Goal: Information Seeking & Learning: Understand process/instructions

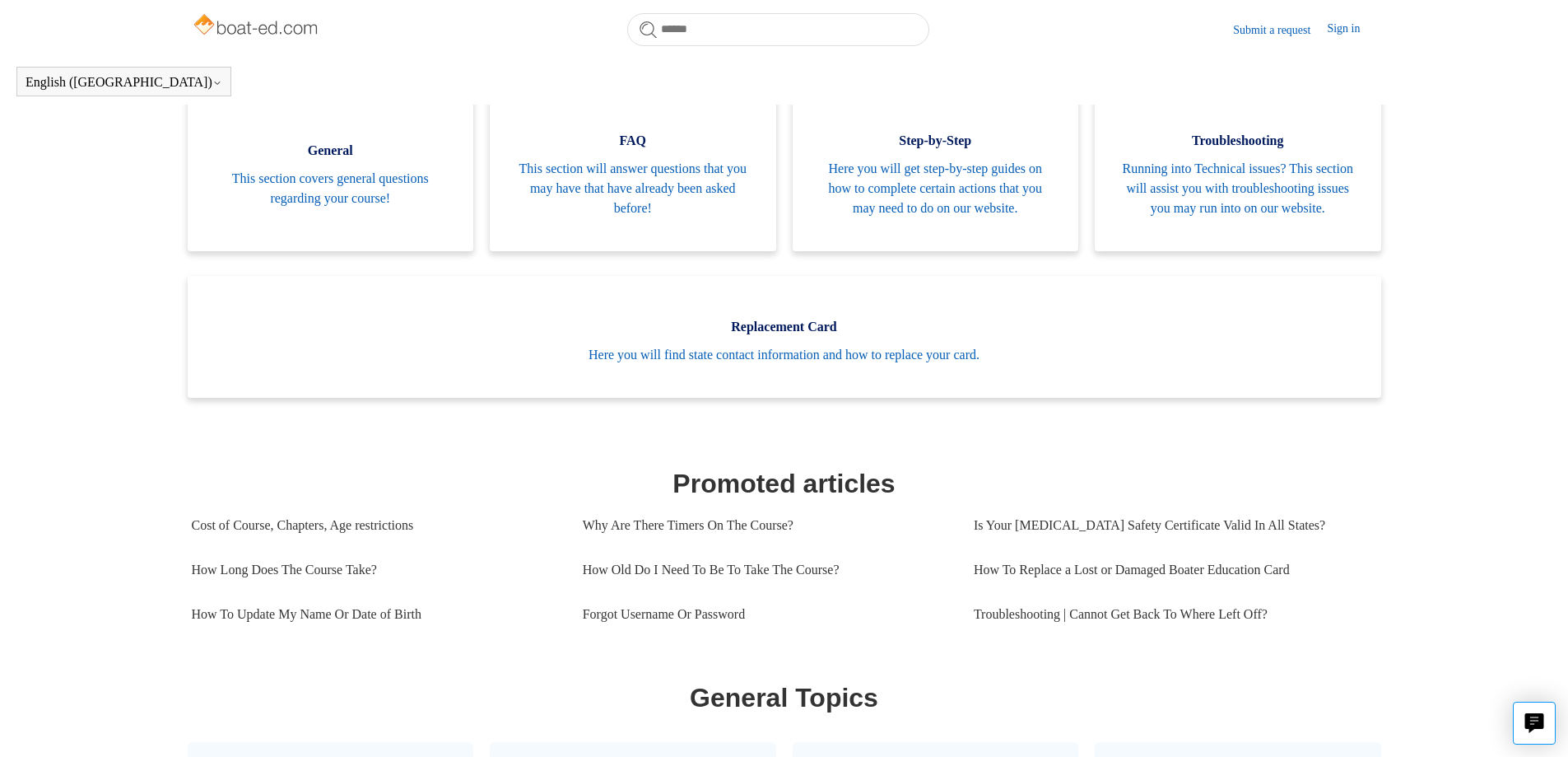
scroll to position [366, 0]
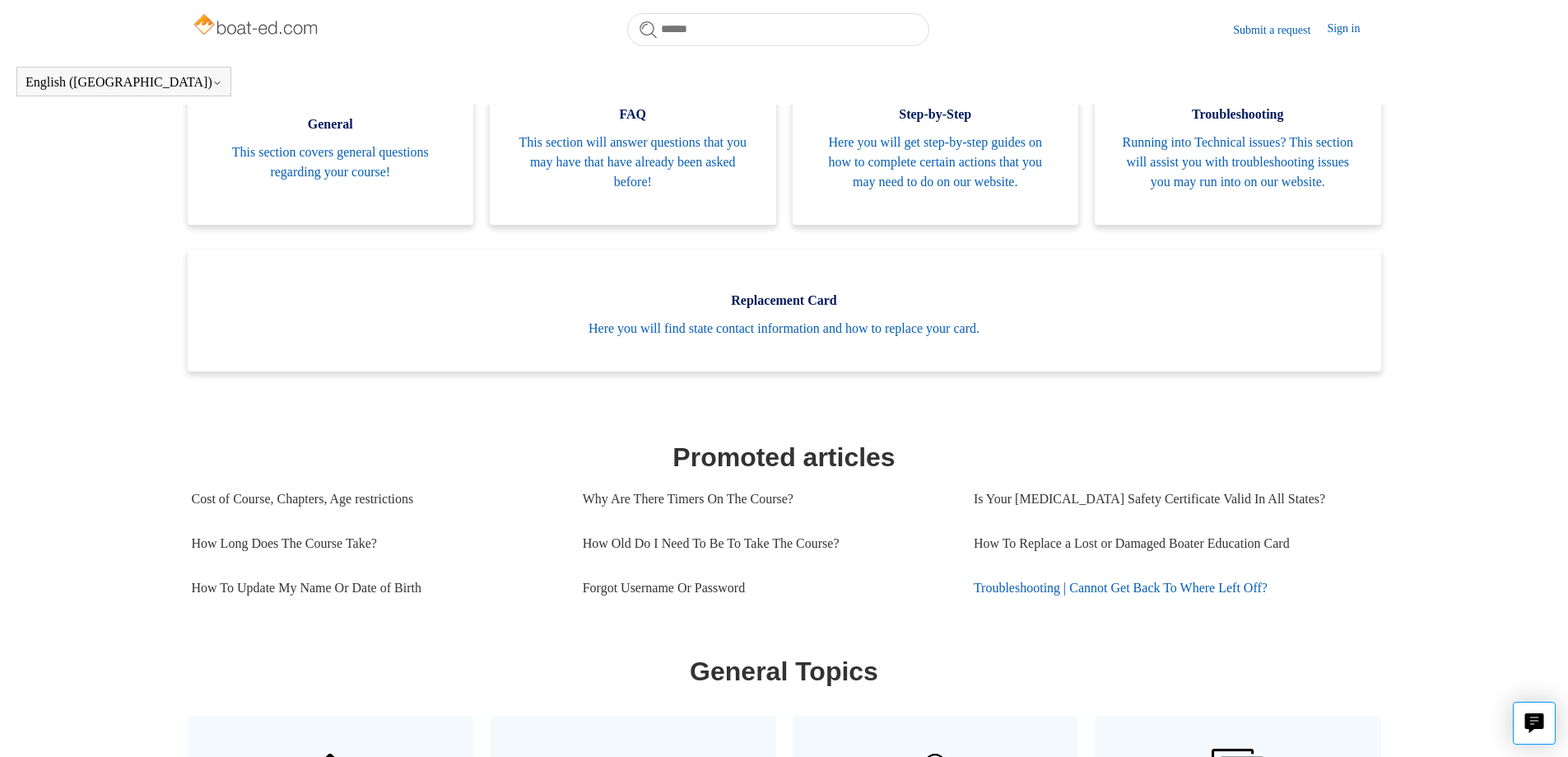
click at [1162, 608] on link "Troubleshooting | Cannot Get Back To Where Left Off?" at bounding box center [1169, 587] width 391 height 44
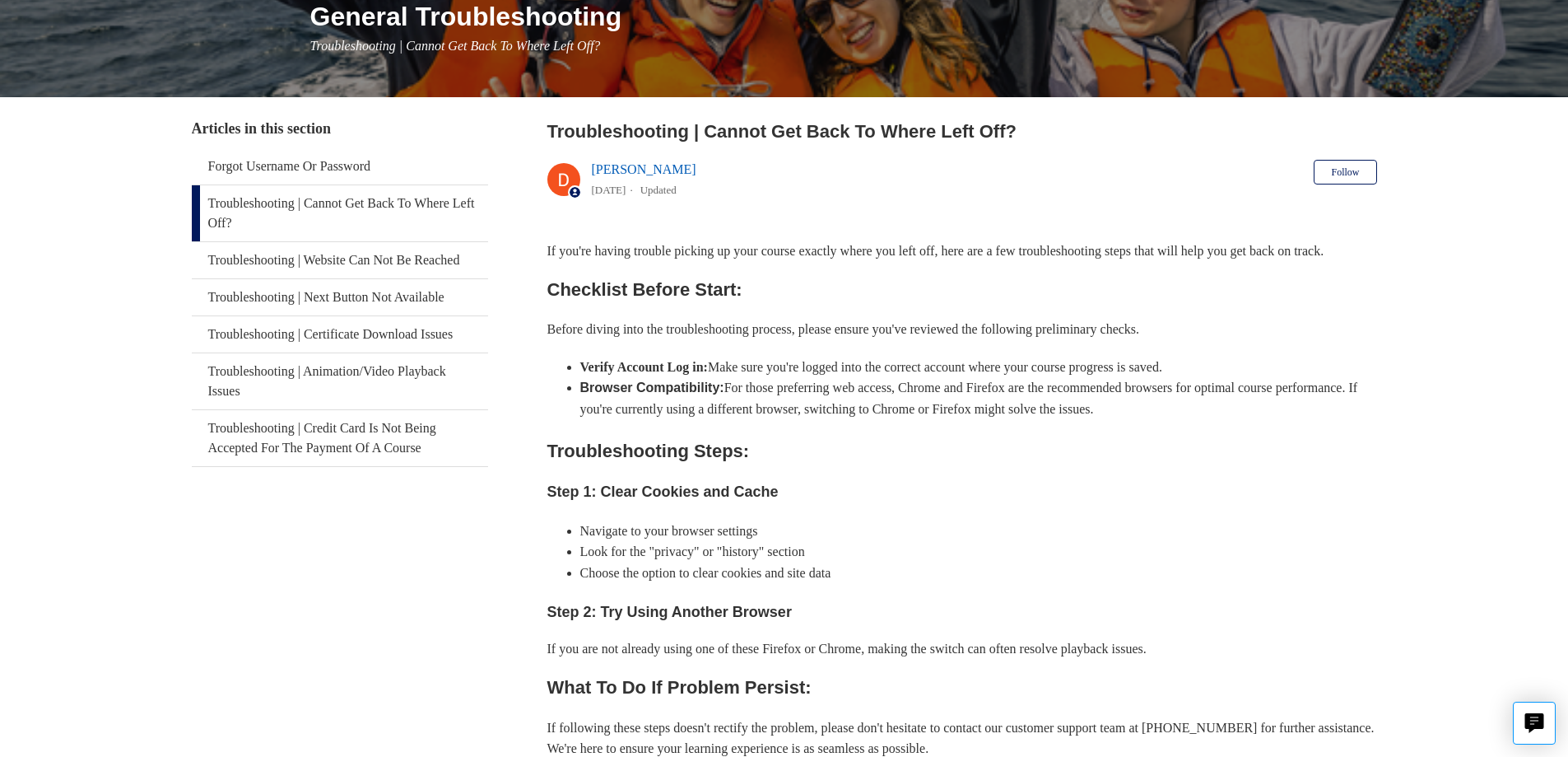
scroll to position [247, 0]
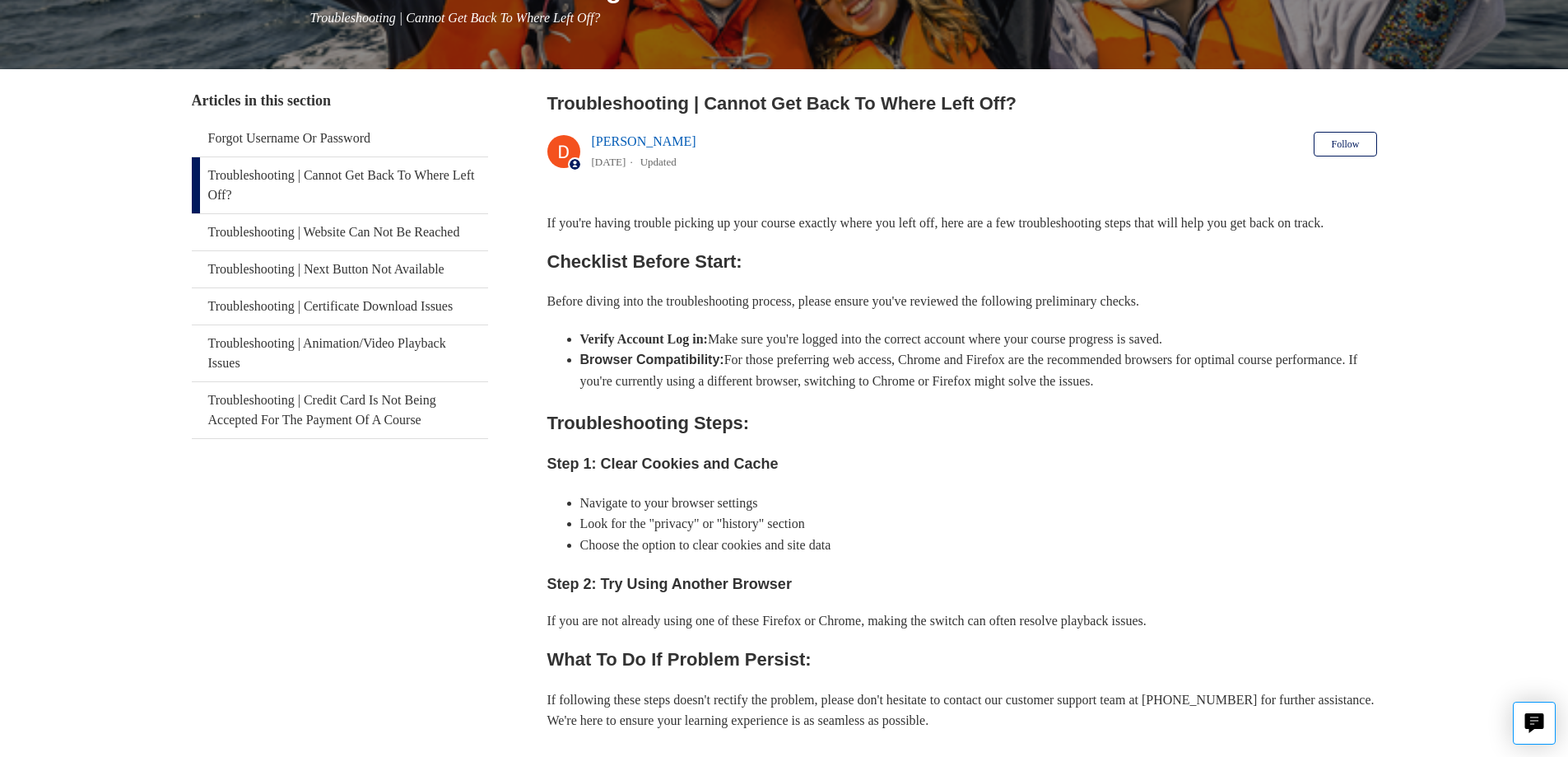
click at [290, 173] on link "Troubleshooting | Cannot Get Back To Where Left Off?" at bounding box center [340, 185] width 296 height 56
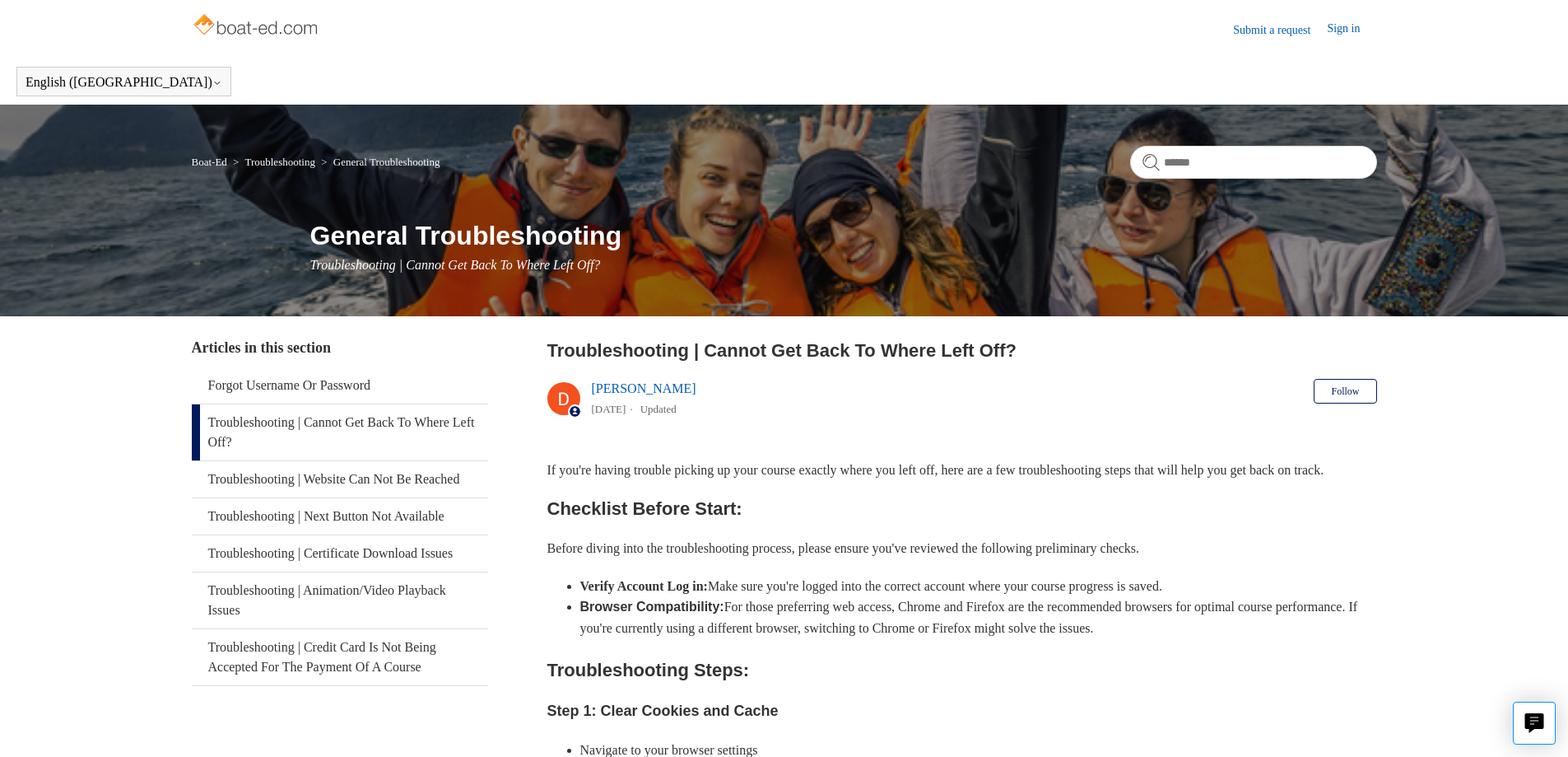
click at [1341, 26] on link "Sign in" at bounding box center [1351, 30] width 49 height 20
